Goal: Find specific page/section: Find specific page/section

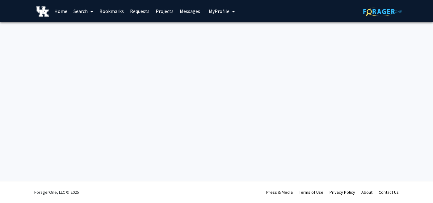
click at [88, 7] on span at bounding box center [91, 12] width 6 height 22
click at [88, 26] on span "Faculty/Staff" at bounding box center [92, 28] width 45 height 12
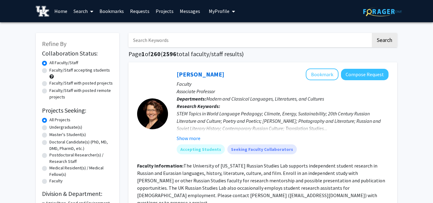
click at [176, 37] on input "Search Keywords" at bounding box center [250, 40] width 243 height 14
type input "[PERSON_NAME]"
click at [372, 33] on button "Search" at bounding box center [384, 40] width 25 height 14
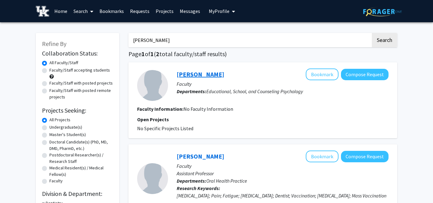
click at [194, 73] on link "[PERSON_NAME]" at bounding box center [201, 74] width 48 height 8
